Goal: Transaction & Acquisition: Purchase product/service

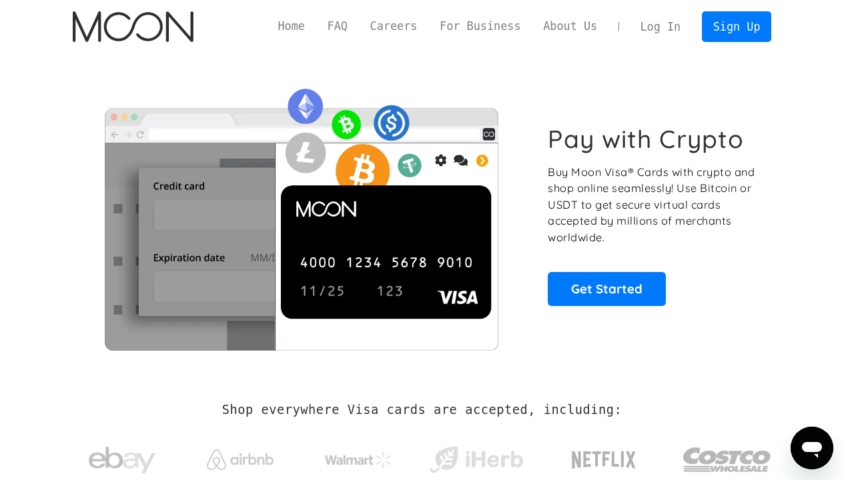
click at [650, 37] on link "Log In" at bounding box center [660, 26] width 63 height 29
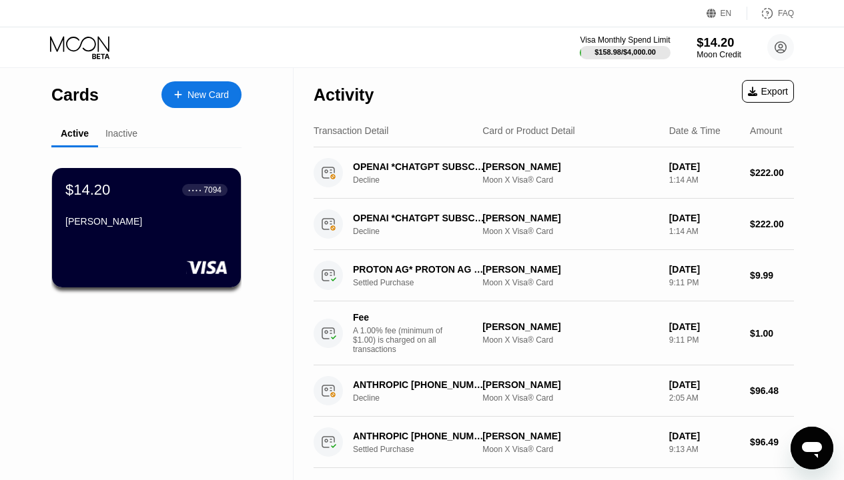
click at [724, 47] on div "$14.20" at bounding box center [718, 42] width 45 height 14
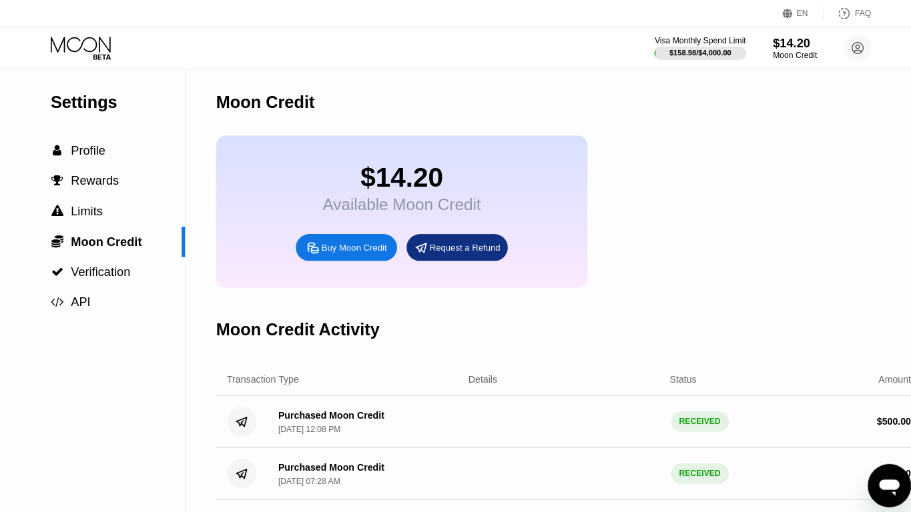
click at [368, 246] on div "Buy Moon Credit" at bounding box center [350, 244] width 65 height 11
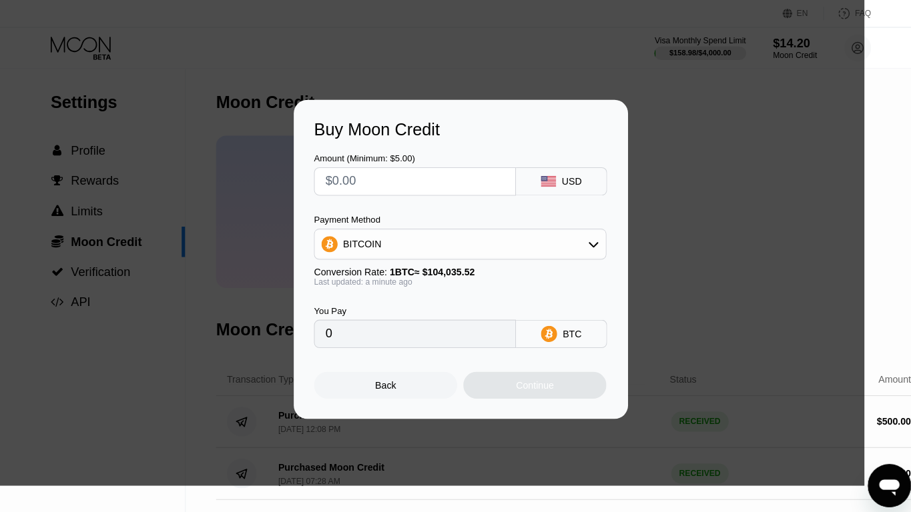
click at [574, 175] on div "USD" at bounding box center [555, 179] width 90 height 28
click at [445, 185] on div at bounding box center [409, 179] width 199 height 28
click at [445, 245] on div "BITCOIN" at bounding box center [455, 241] width 288 height 27
click at [422, 302] on div "USDT on TRON" at bounding box center [463, 307] width 252 height 11
type input "0.00"
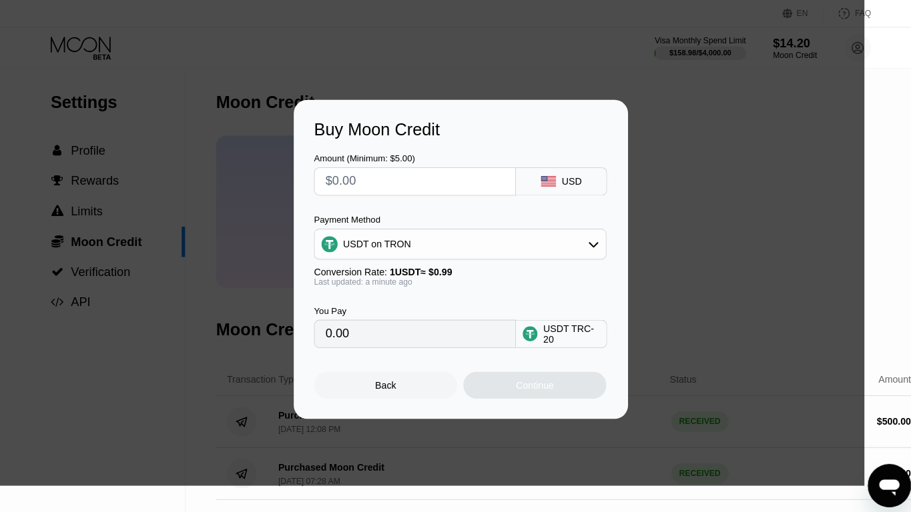
click at [430, 175] on input "text" at bounding box center [410, 179] width 177 height 27
type input "$4"
type input "4.04"
type input "$40"
type input "40.40"
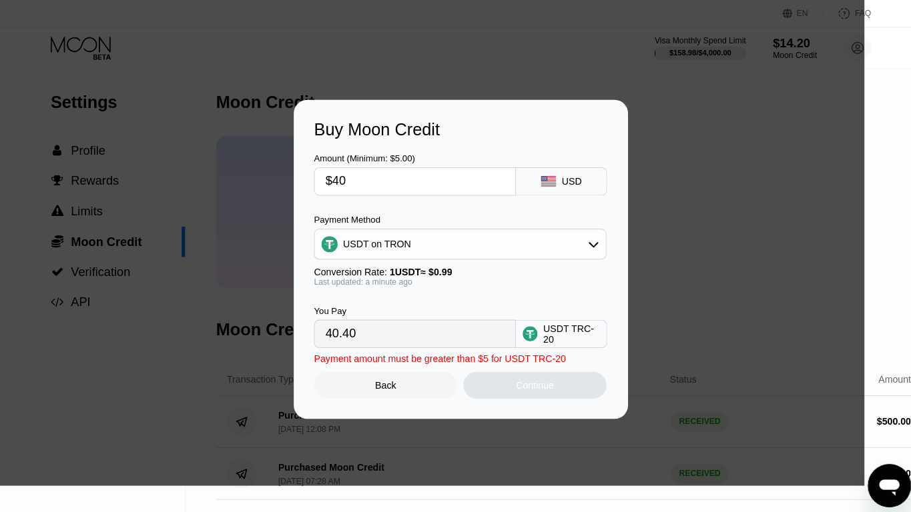
type input "$400"
type input "404.04"
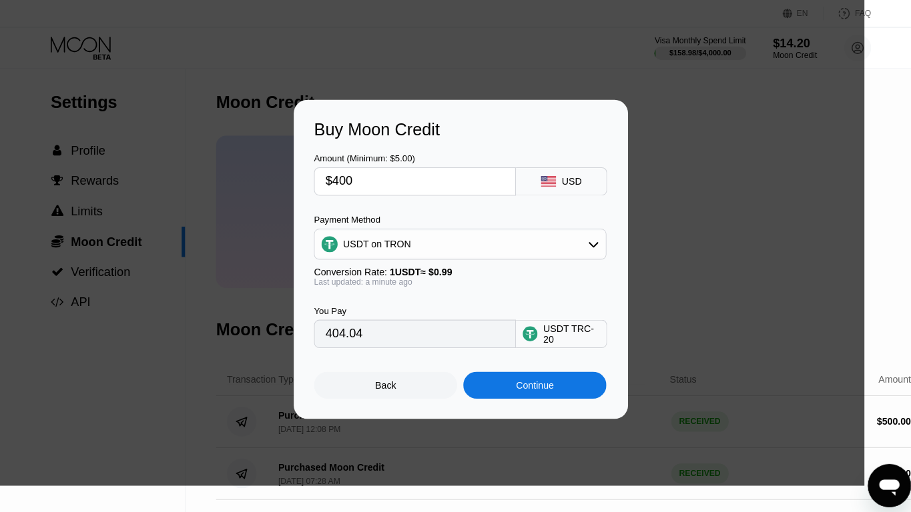
type input "$400"
click at [530, 370] on div "Continue" at bounding box center [528, 381] width 141 height 27
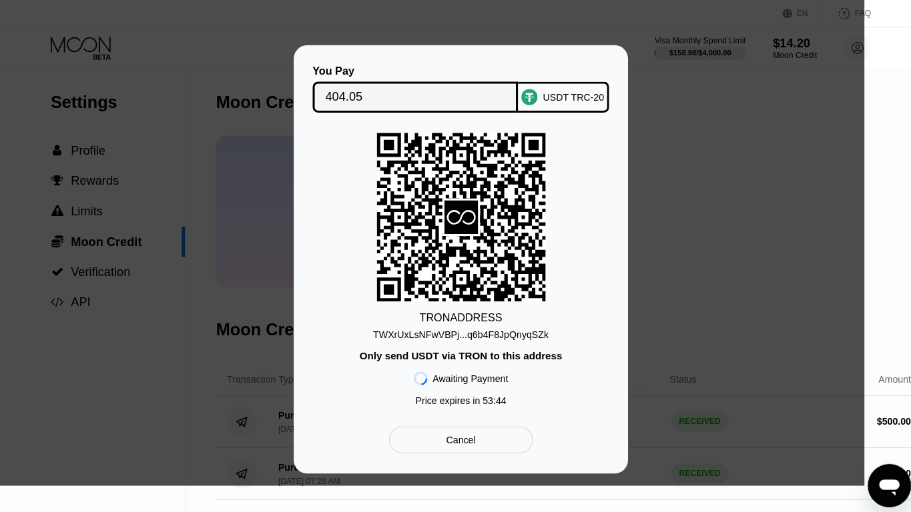
click at [515, 326] on div "TWXrUxLsNFwVBPj...q6b4F8JpQnyqSZk" at bounding box center [455, 331] width 173 height 11
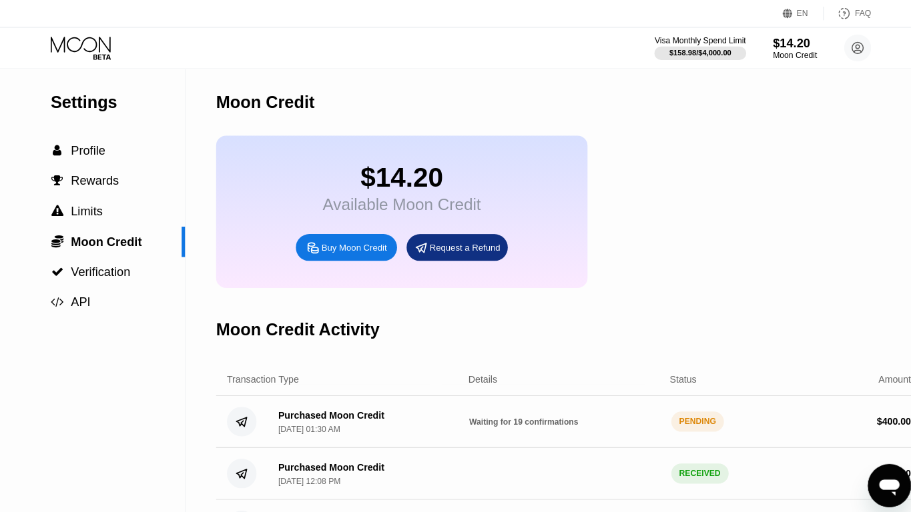
click at [347, 248] on div "Buy Moon Credit" at bounding box center [350, 244] width 65 height 11
type input "0"
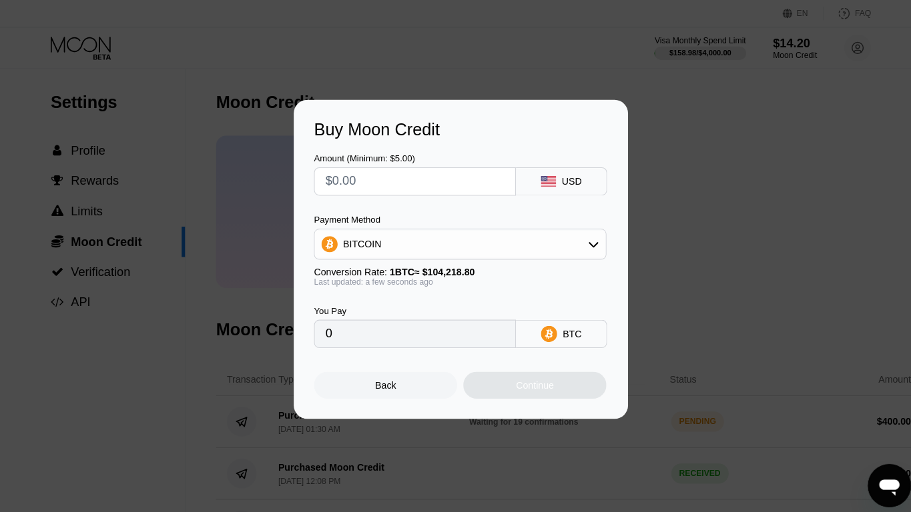
click at [414, 176] on input "text" at bounding box center [410, 179] width 177 height 27
type input "$40"
type input "0.00038381"
type input "$400"
type input "0.00383808"
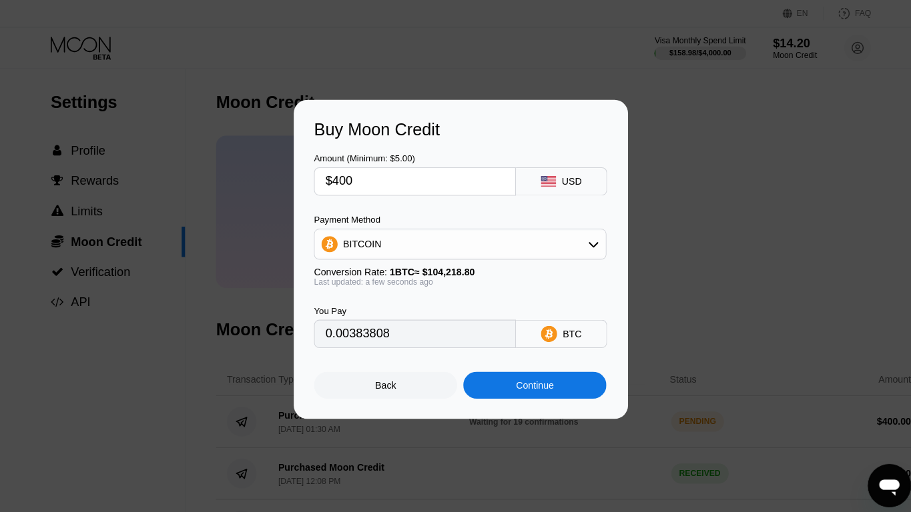
type input "$400"
click at [485, 234] on div "BITCOIN" at bounding box center [455, 241] width 288 height 27
click at [385, 302] on span "USDT on TRON" at bounding box center [375, 307] width 67 height 11
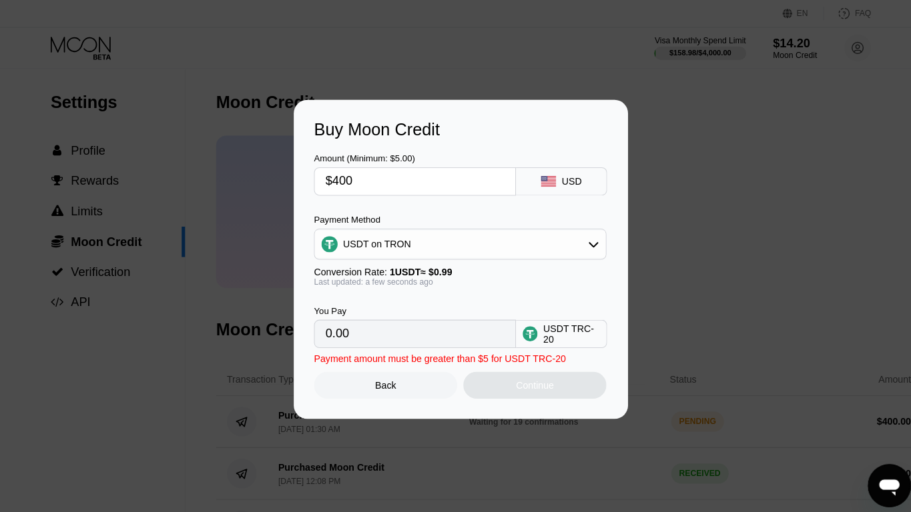
type input "404.04"
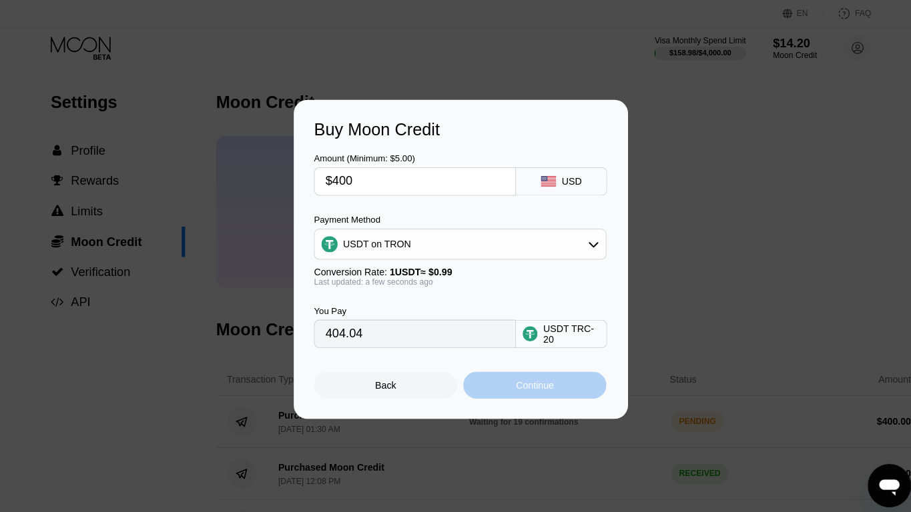
click at [513, 380] on div "Continue" at bounding box center [528, 381] width 37 height 11
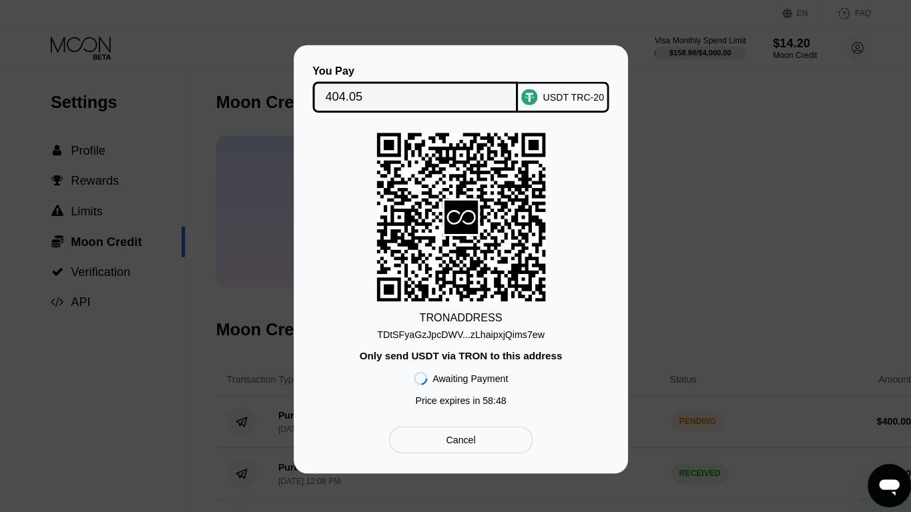
click at [470, 422] on div "Cancel" at bounding box center [455, 435] width 142 height 27
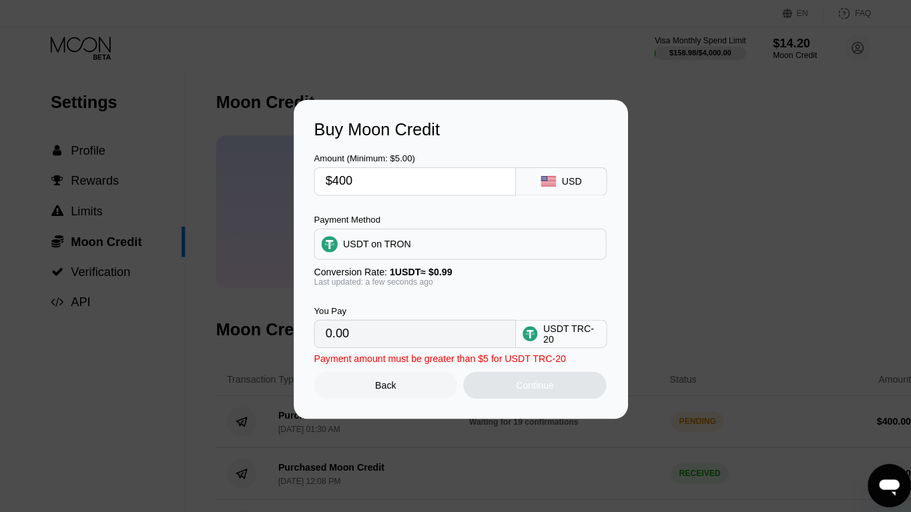
type input "404.04"
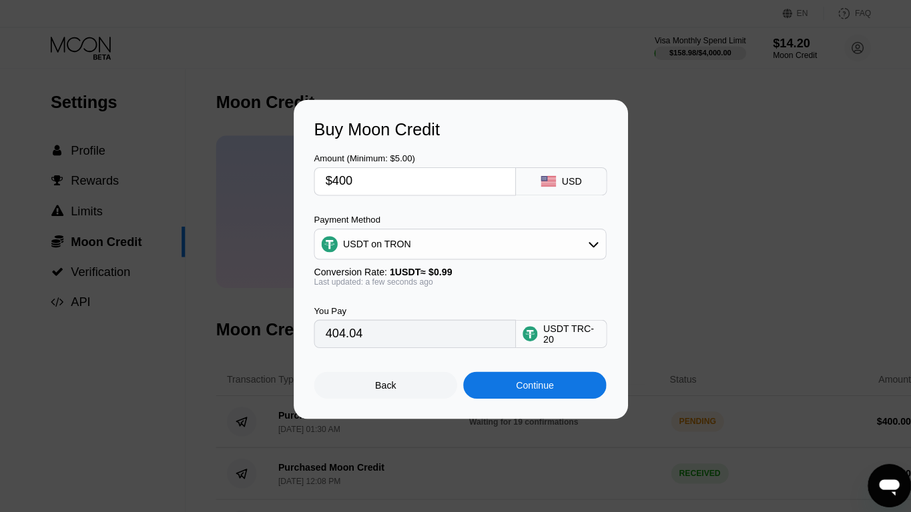
click at [681, 295] on div "Buy Moon Credit Amount (Minimum: $5.00) $400 USD Payment Method USDT on TRON Co…" at bounding box center [455, 257] width 911 height 316
click at [371, 380] on div "Back" at bounding box center [381, 381] width 21 height 11
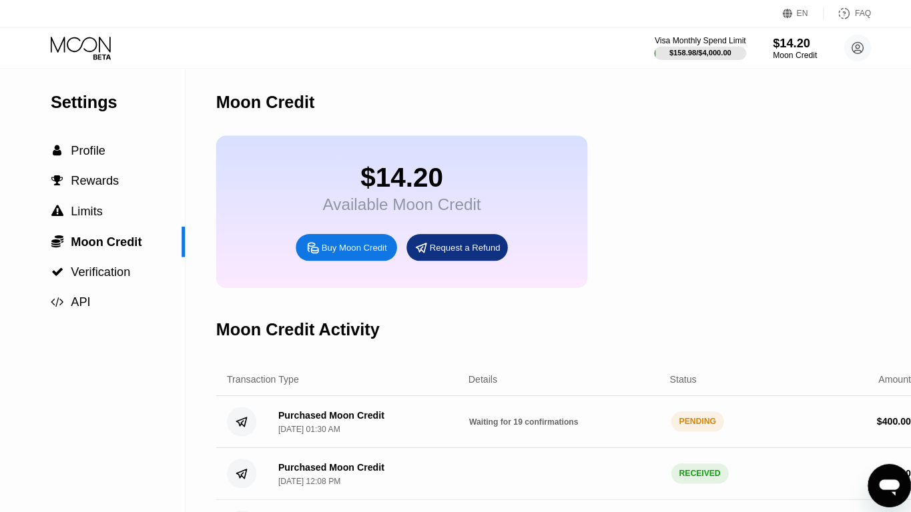
click at [528, 416] on span "Waiting for 19 confirmations" at bounding box center [518, 417] width 108 height 9
click at [724, 409] on div "Purchased Moon Credit Aug 27, 2025, 01:30 AM Waiting for 19 confirmations PENDI…" at bounding box center [561, 417] width 697 height 51
click at [710, 414] on div "PENDING" at bounding box center [689, 417] width 53 height 20
click at [887, 419] on div "$ 400.00" at bounding box center [883, 417] width 34 height 11
click at [344, 410] on div "Purchased Moon Credit" at bounding box center [327, 411] width 105 height 11
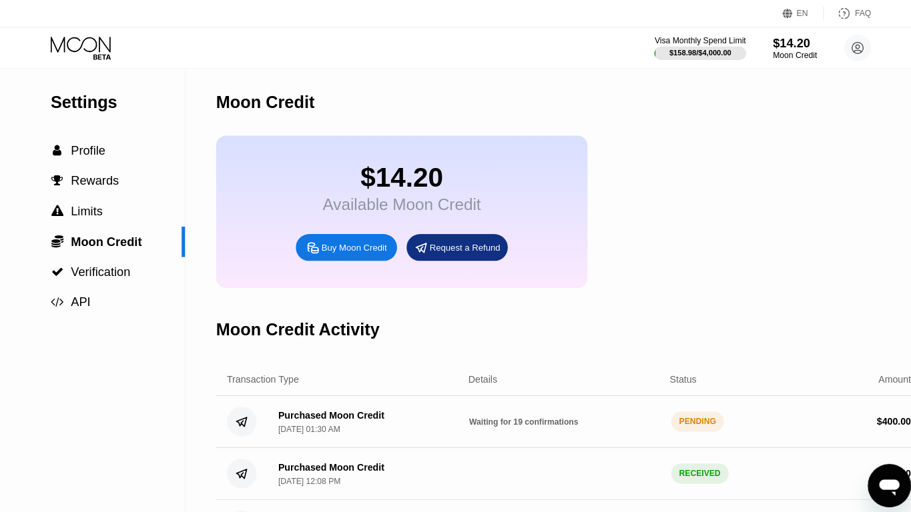
scroll to position [121, 0]
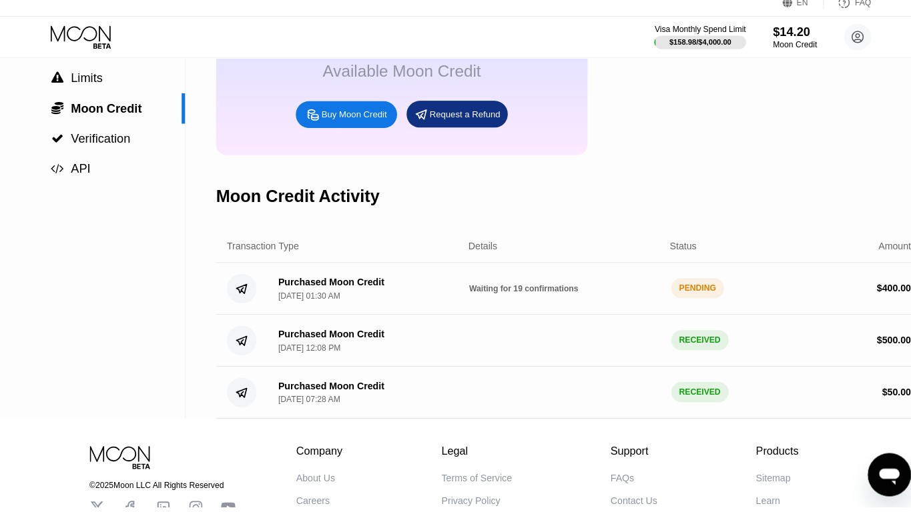
click at [529, 292] on span "Waiting for 19 confirmations" at bounding box center [518, 296] width 108 height 9
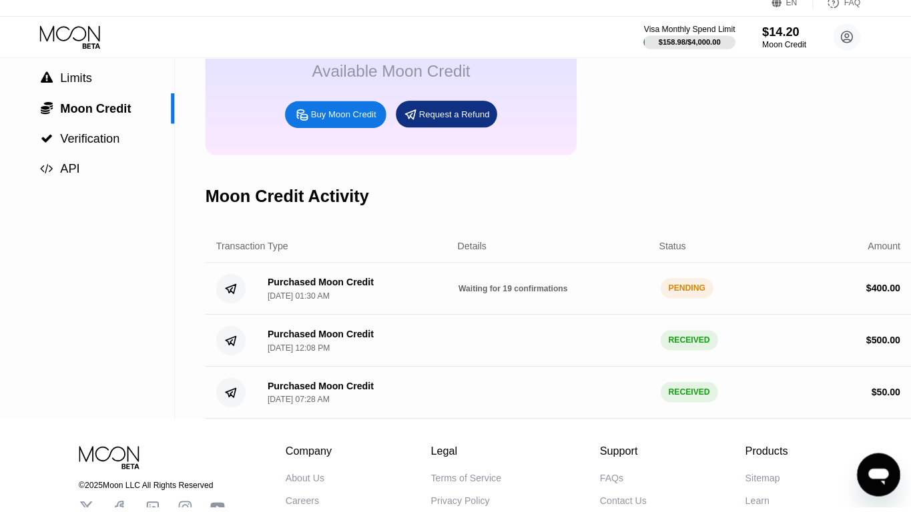
drag, startPoint x: 481, startPoint y: 292, endPoint x: 870, endPoint y: 264, distance: 389.9
click at [910, 262] on html "EN Language Select an item Save FAQ Visa Monthly Spend Limit $158.98 / $4,000.0…" at bounding box center [455, 135] width 911 height 512
click at [674, 286] on div "PENDING" at bounding box center [689, 296] width 53 height 20
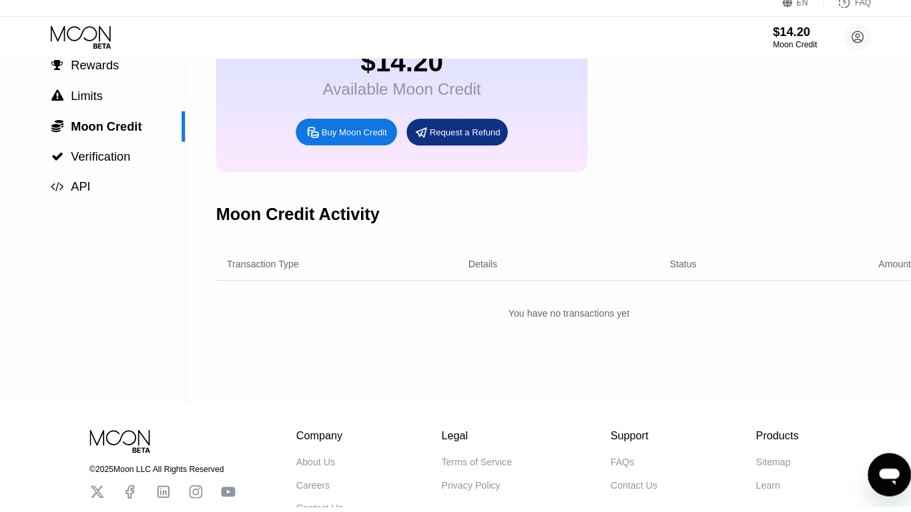
scroll to position [197, 0]
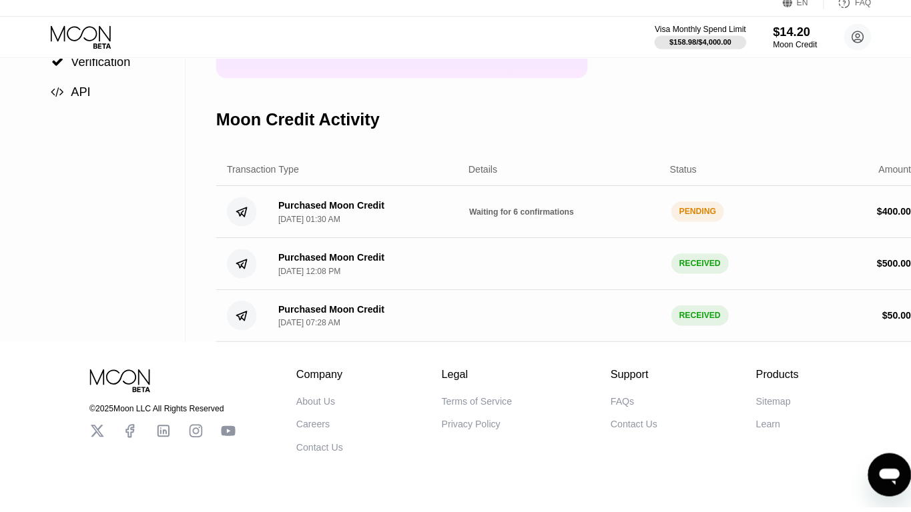
click at [698, 215] on div "PENDING" at bounding box center [689, 220] width 53 height 20
click at [672, 210] on div "PENDING" at bounding box center [689, 220] width 53 height 20
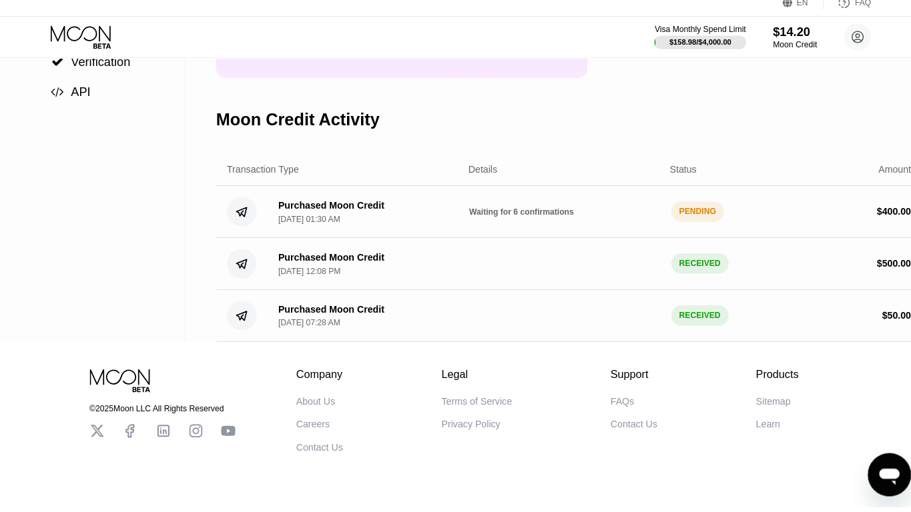
click at [672, 210] on div "PENDING" at bounding box center [689, 220] width 53 height 20
drag, startPoint x: 454, startPoint y: 209, endPoint x: 572, endPoint y: 211, distance: 118.8
click at [572, 211] on div "Purchased Moon Credit Aug 27, 2025, 01:30 AM Waiting for 6 confirmations PENDIN…" at bounding box center [561, 220] width 697 height 51
click at [520, 216] on span "Waiting for 6 confirmations" at bounding box center [515, 220] width 103 height 9
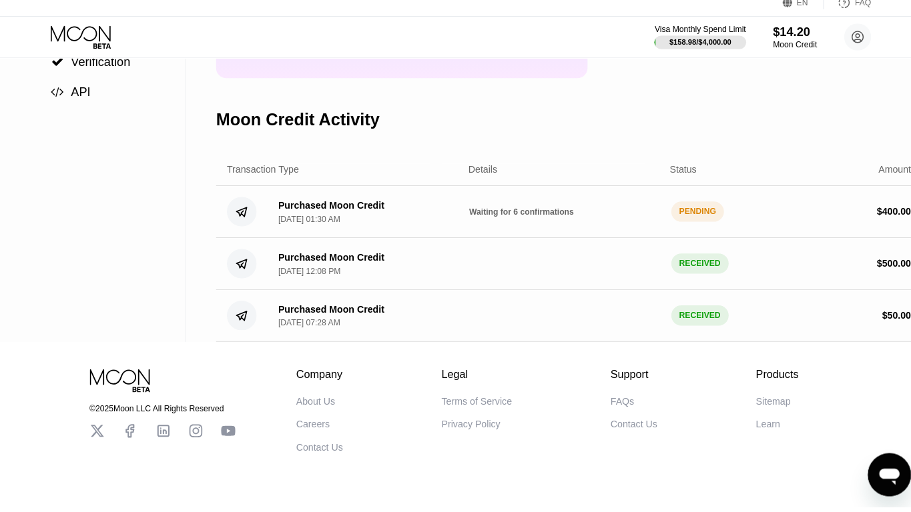
click at [520, 216] on span "Waiting for 6 confirmations" at bounding box center [515, 220] width 103 height 9
